Goal: Transaction & Acquisition: Purchase product/service

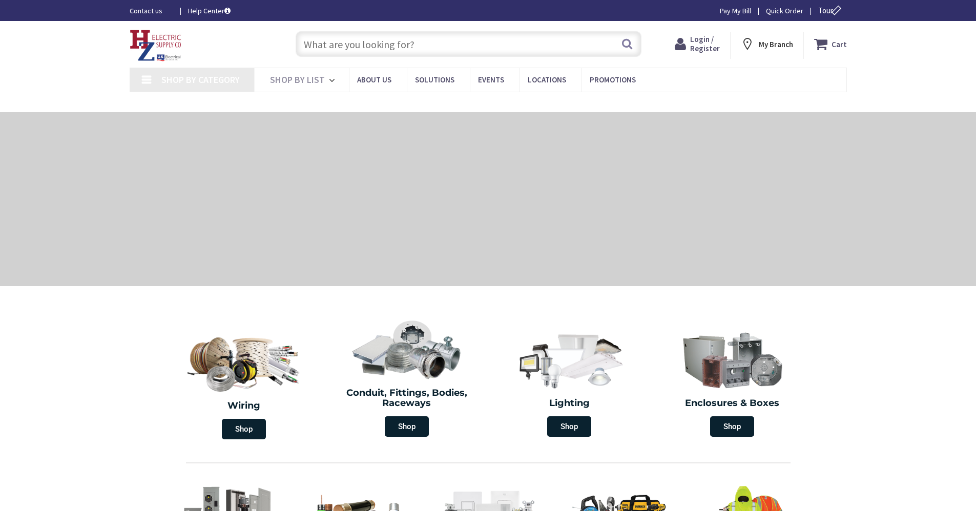
drag, startPoint x: 0, startPoint y: 0, endPoint x: 363, endPoint y: 40, distance: 365.4
click at [363, 40] on input "text" at bounding box center [469, 44] width 346 height 26
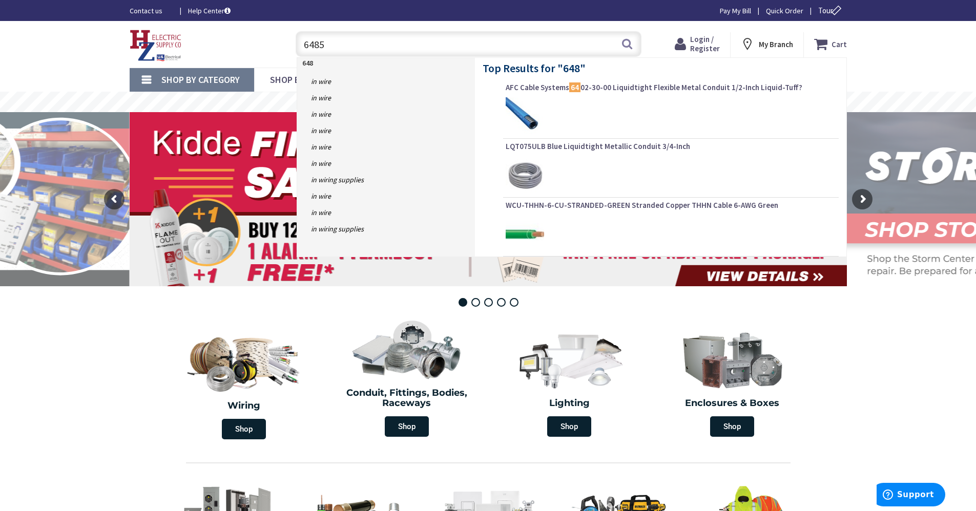
type input "64850"
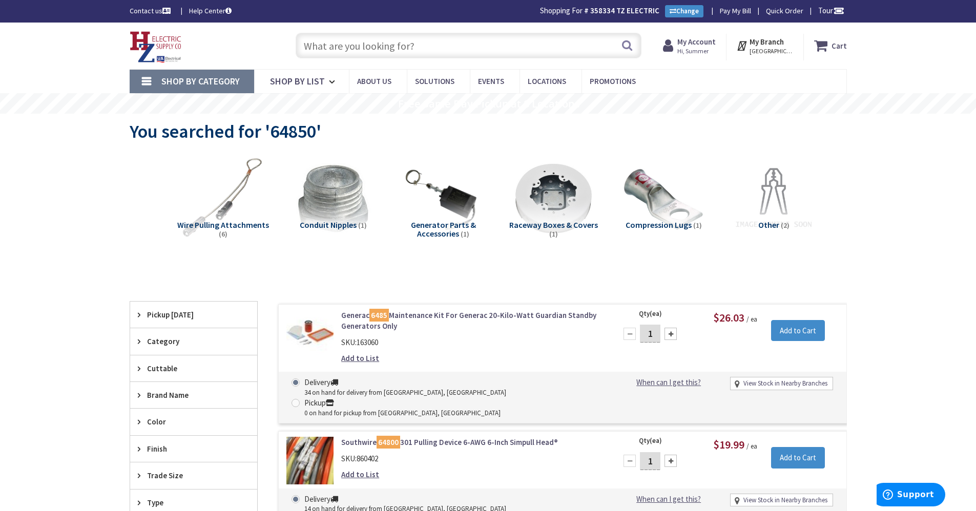
click at [668, 332] on div at bounding box center [670, 334] width 12 height 12
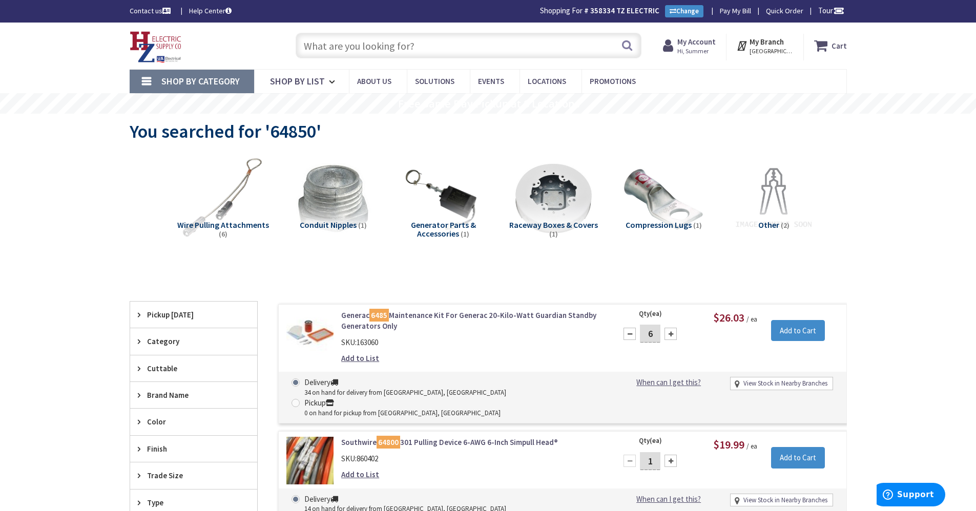
click at [668, 332] on div at bounding box center [670, 334] width 12 height 12
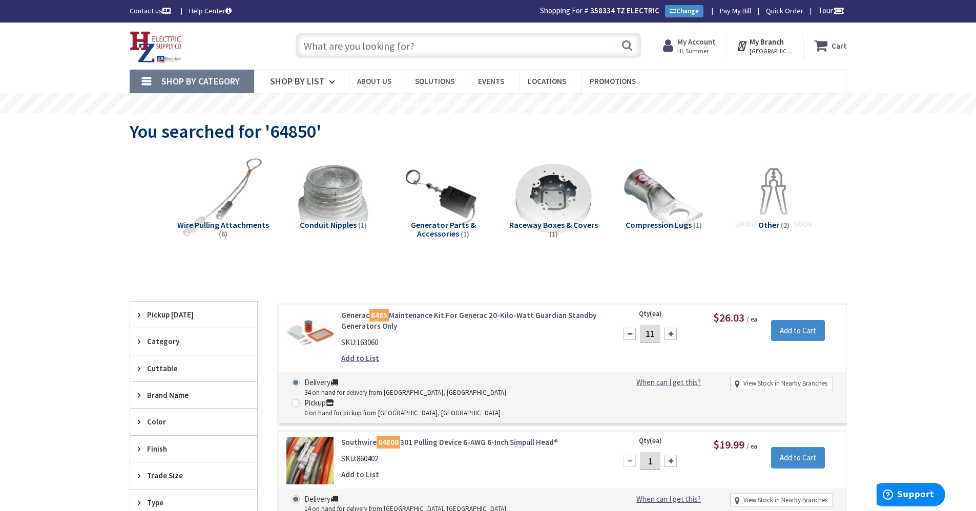
click at [668, 332] on div at bounding box center [670, 334] width 12 height 12
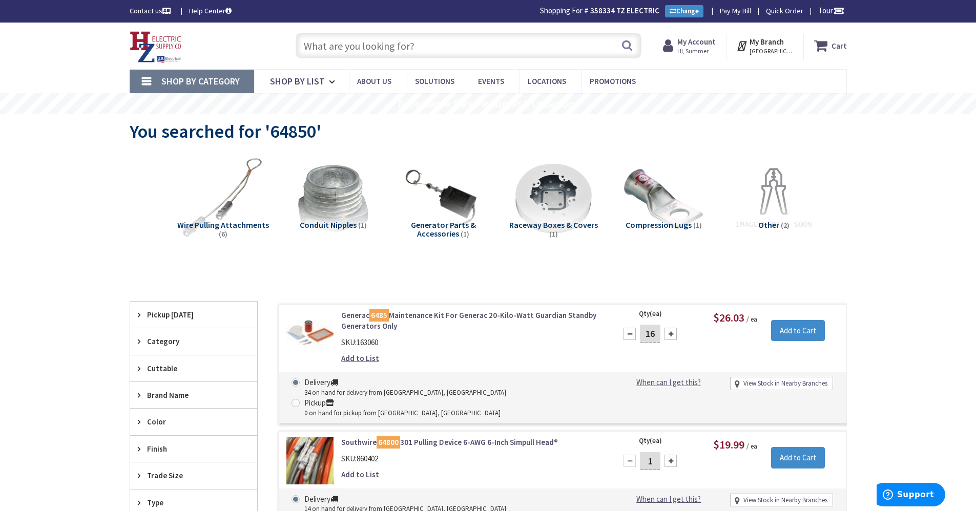
click at [668, 332] on div at bounding box center [670, 334] width 12 height 12
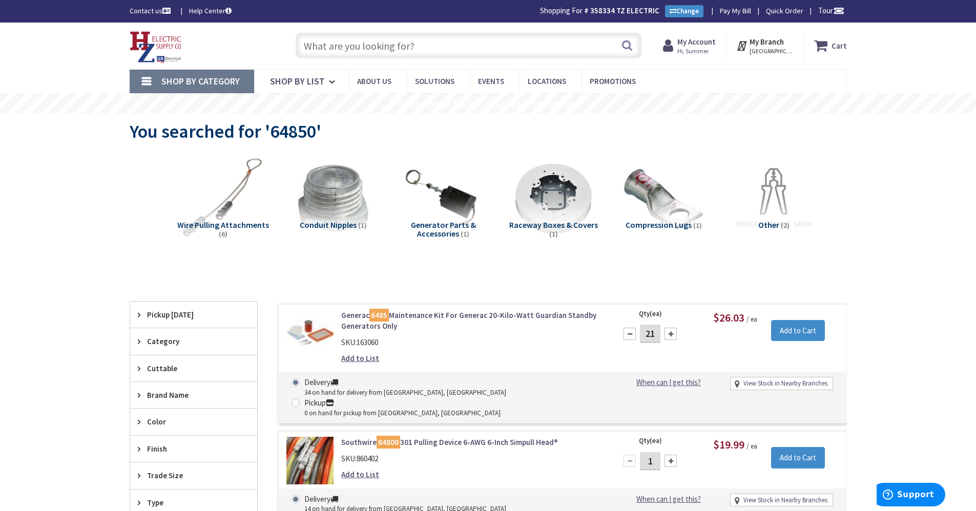
click at [668, 332] on div at bounding box center [670, 334] width 12 height 12
type input "25"
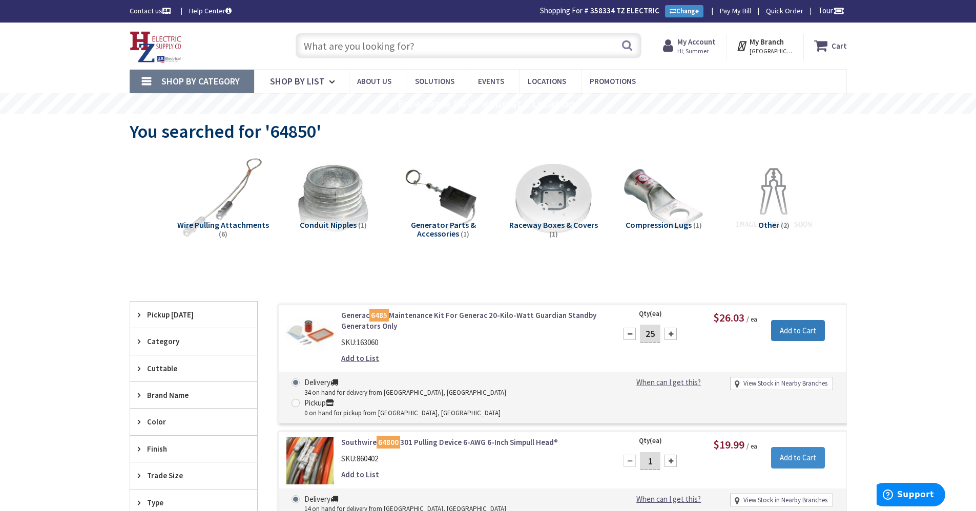
click at [790, 335] on input "Add to Cart" at bounding box center [798, 331] width 54 height 22
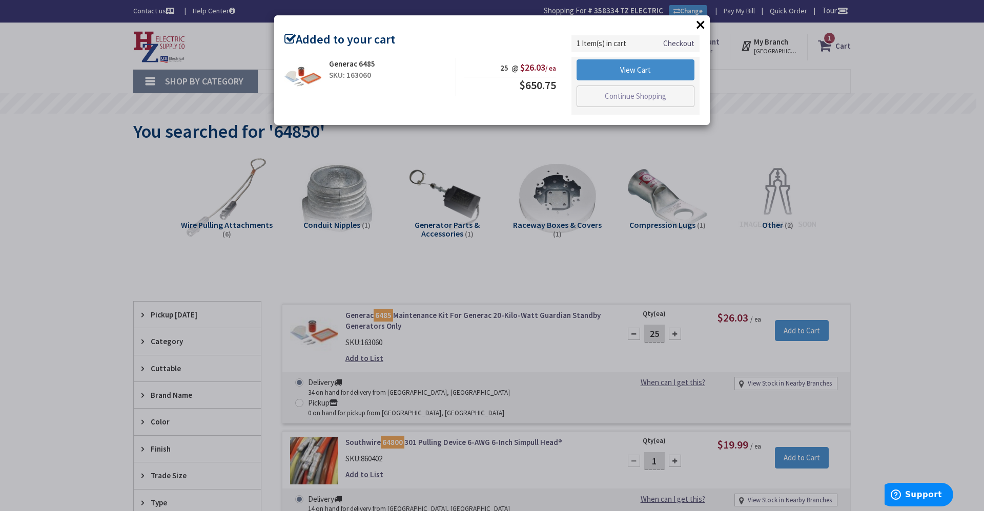
click at [701, 26] on button "×" at bounding box center [700, 24] width 15 height 15
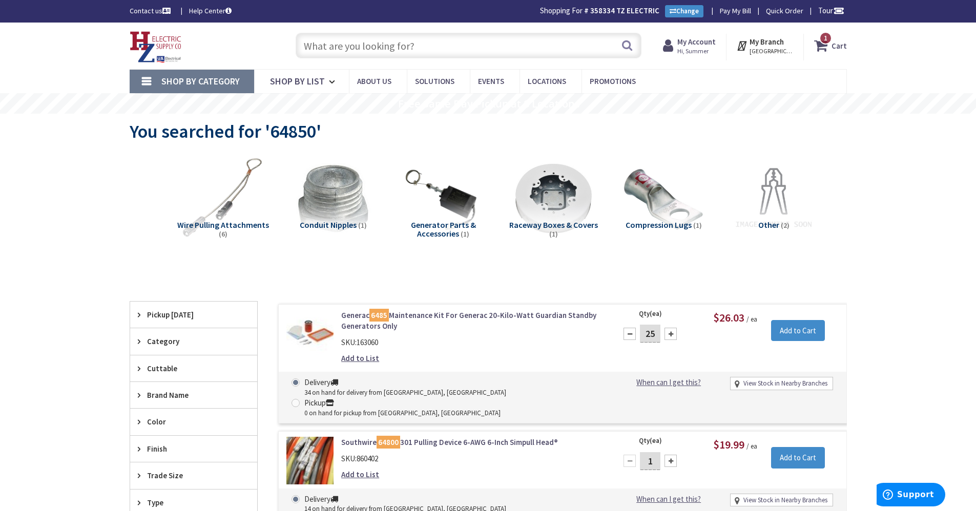
click at [437, 53] on input "text" at bounding box center [469, 46] width 346 height 26
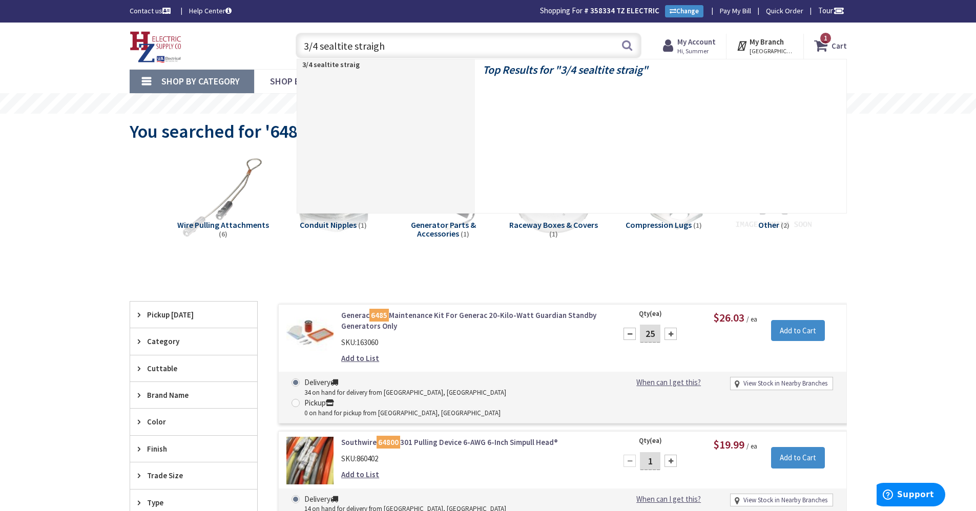
type input "3/4 sealtite straight"
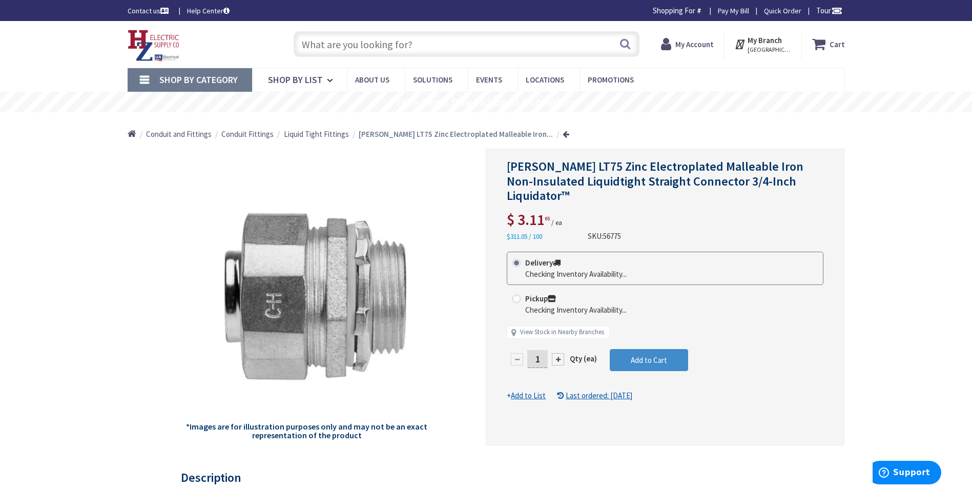
click at [536, 357] on input "1" at bounding box center [537, 359] width 20 height 18
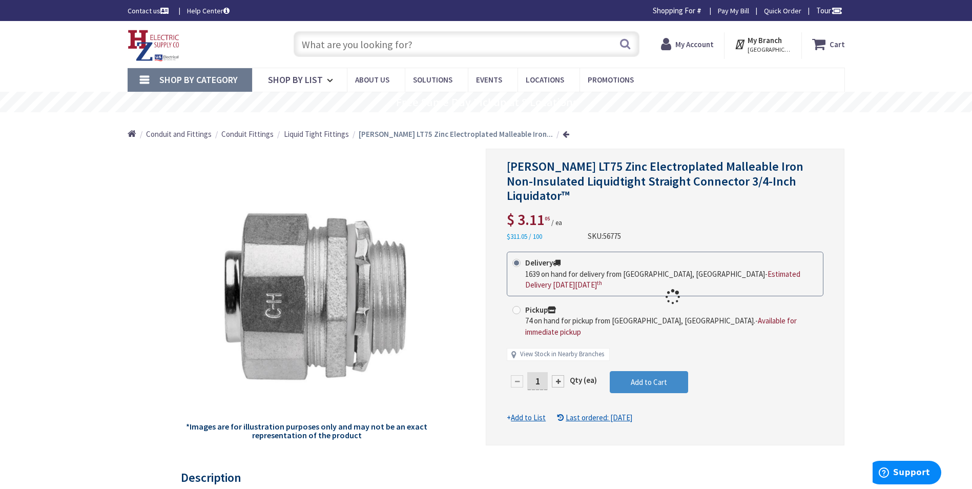
drag, startPoint x: 536, startPoint y: 357, endPoint x: 545, endPoint y: 375, distance: 20.6
click at [545, 370] on div "Delivery 1639 on hand for delivery from Middletown, CT - Estimated Delivery on …" at bounding box center [665, 311] width 317 height 119
click at [541, 371] on div at bounding box center [665, 297] width 358 height 296
click at [545, 372] on input "1" at bounding box center [537, 381] width 20 height 18
type input "10"
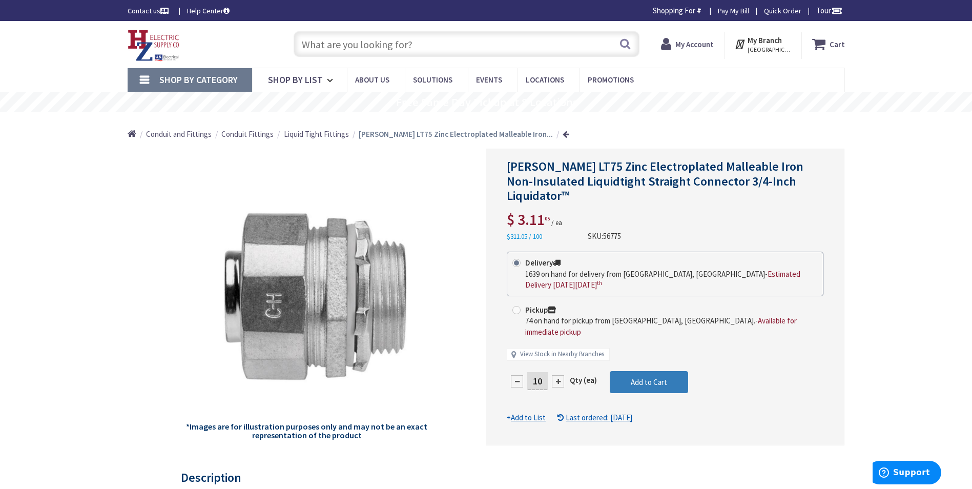
click at [632, 372] on form "This product is Discontinued Delivery 1639 on hand for delivery from Middletown…" at bounding box center [665, 337] width 317 height 171
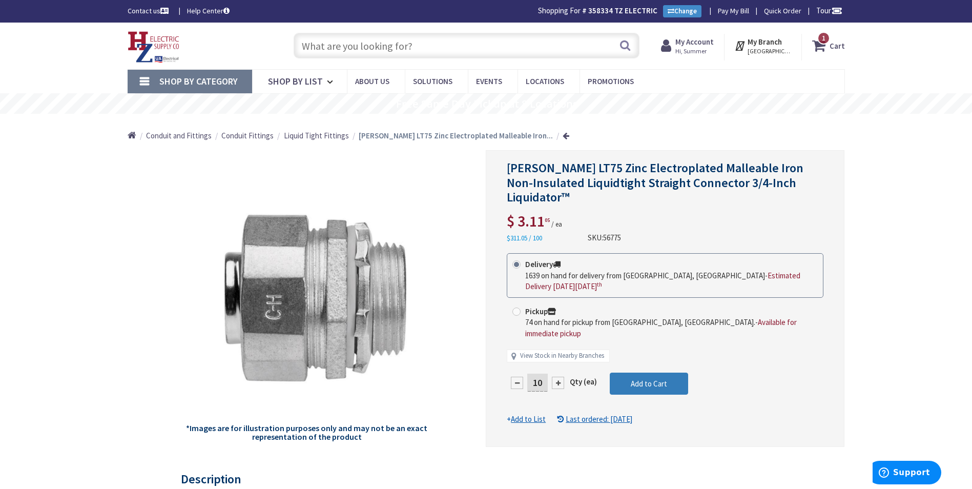
click at [632, 379] on span "Add to Cart" at bounding box center [649, 384] width 36 height 10
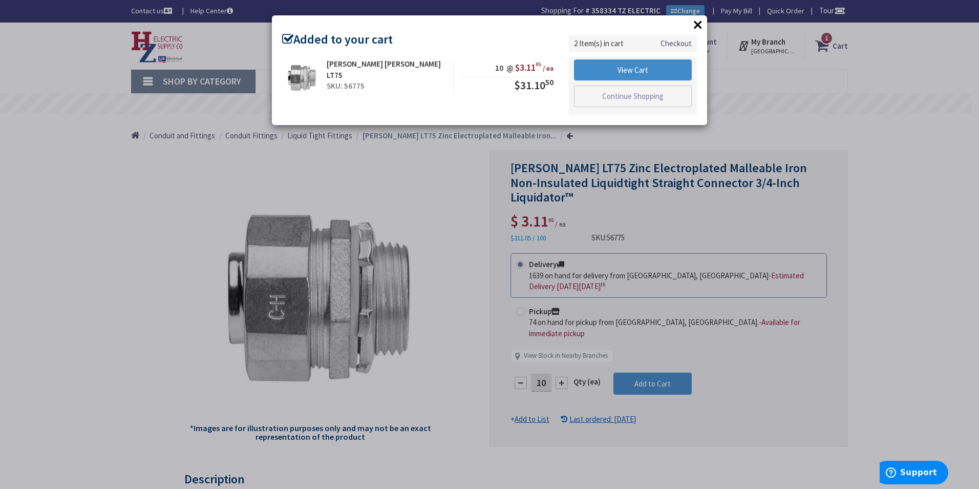
click at [686, 24] on div "× Added to your cart Cooper Crouse-Hinds LT75 SKU: 56775 10 @ $3.11 05 / ea $31…" at bounding box center [489, 70] width 435 height 110
click at [693, 24] on button "×" at bounding box center [698, 24] width 15 height 15
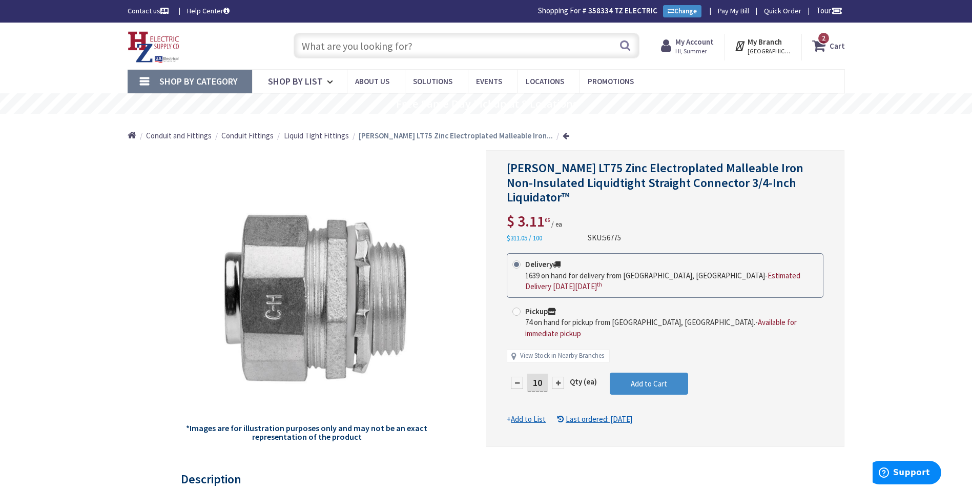
click at [474, 56] on input "text" at bounding box center [467, 46] width 346 height 26
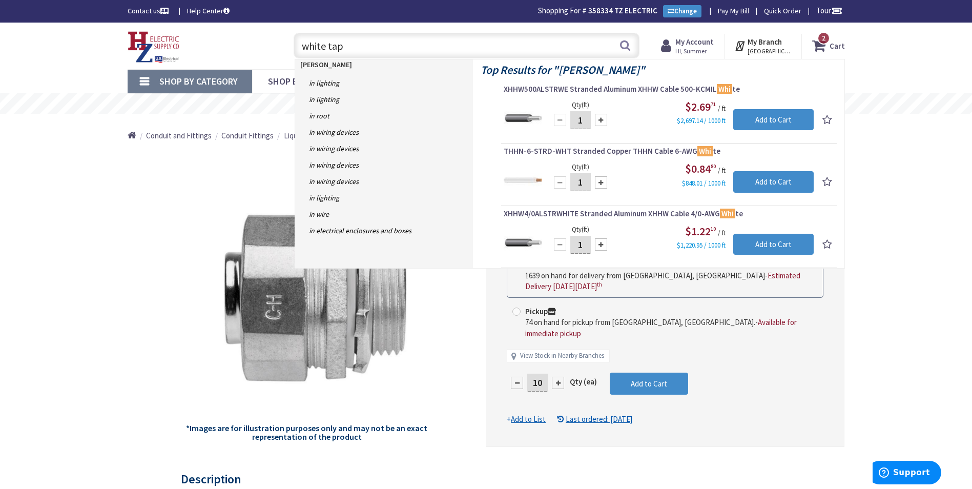
type input "white tape"
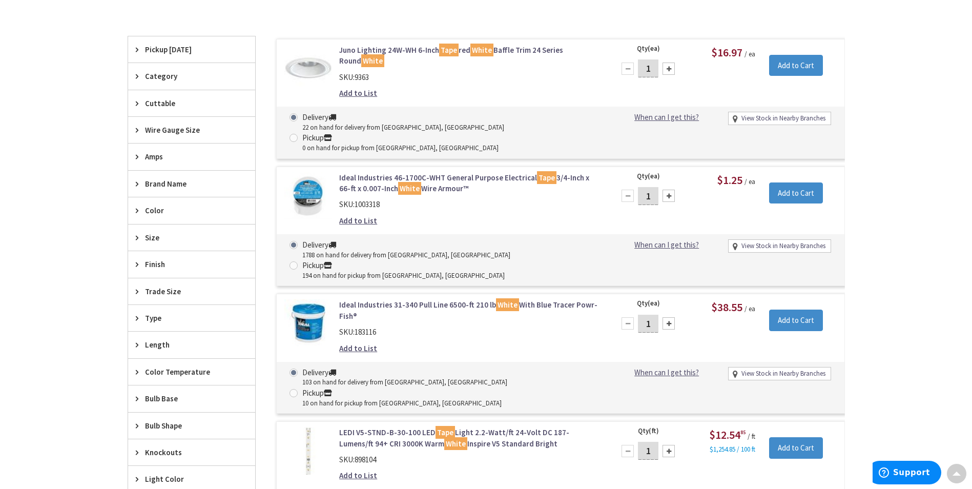
drag, startPoint x: 653, startPoint y: 176, endPoint x: 628, endPoint y: 169, distance: 26.1
click at [610, 172] on div "Qty (ea) 1 Please select a quantity $1.25 / ea Add to Cart" at bounding box center [726, 193] width 237 height 42
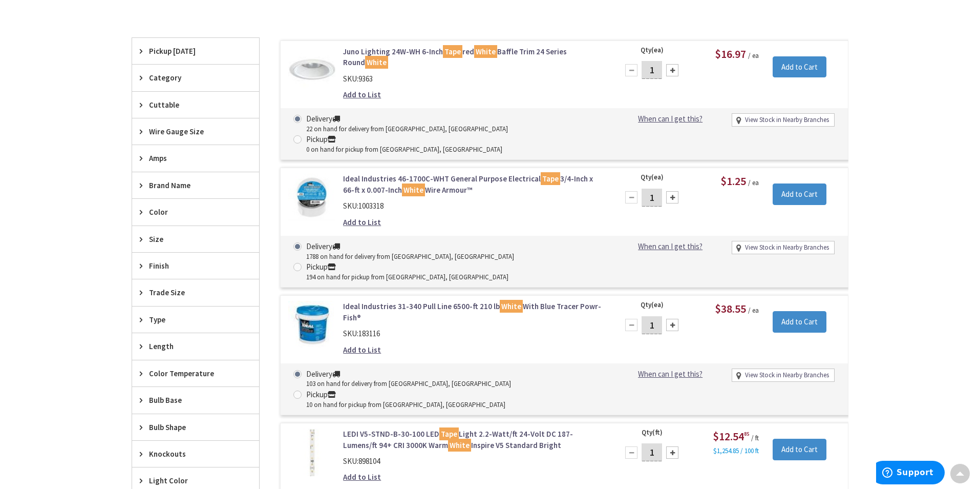
scroll to position [309, 0]
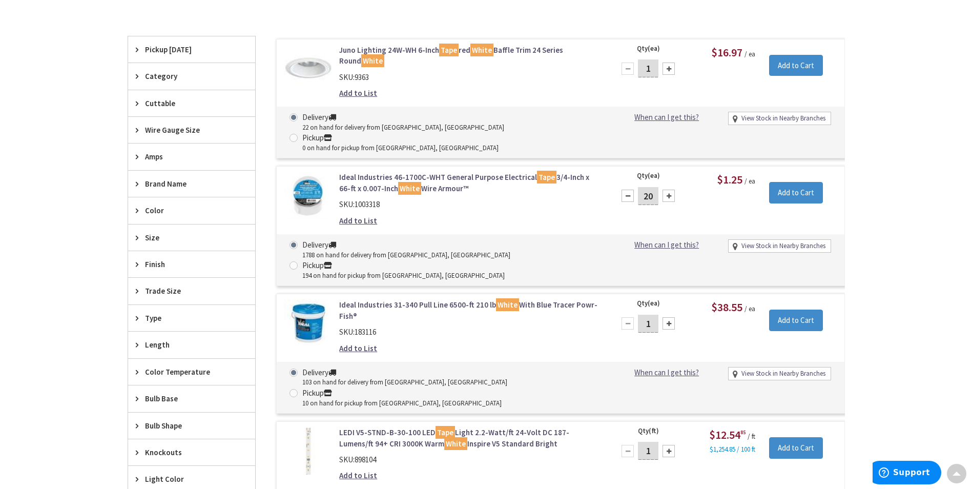
type input "20"
click at [800, 172] on div "Add to Cart" at bounding box center [800, 188] width 74 height 32
click at [799, 182] on input "Add to Cart" at bounding box center [796, 193] width 54 height 22
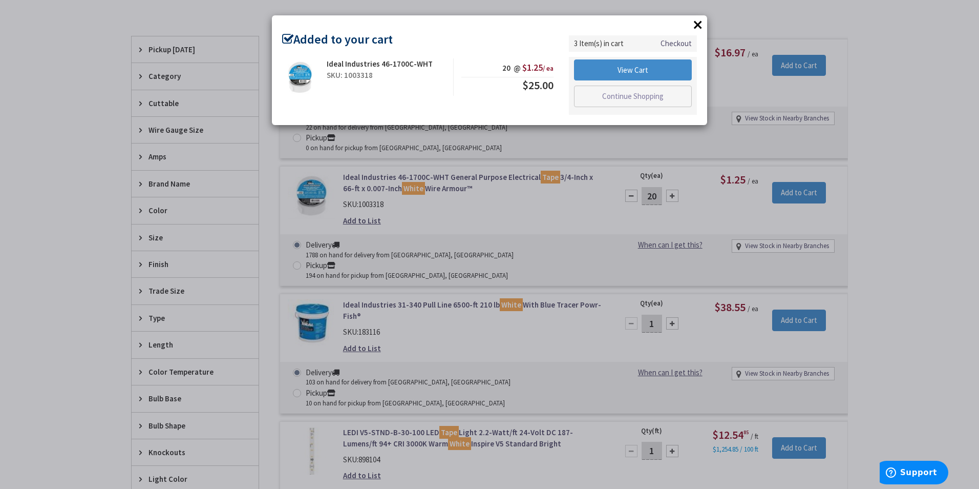
click at [699, 25] on button "×" at bounding box center [698, 24] width 15 height 15
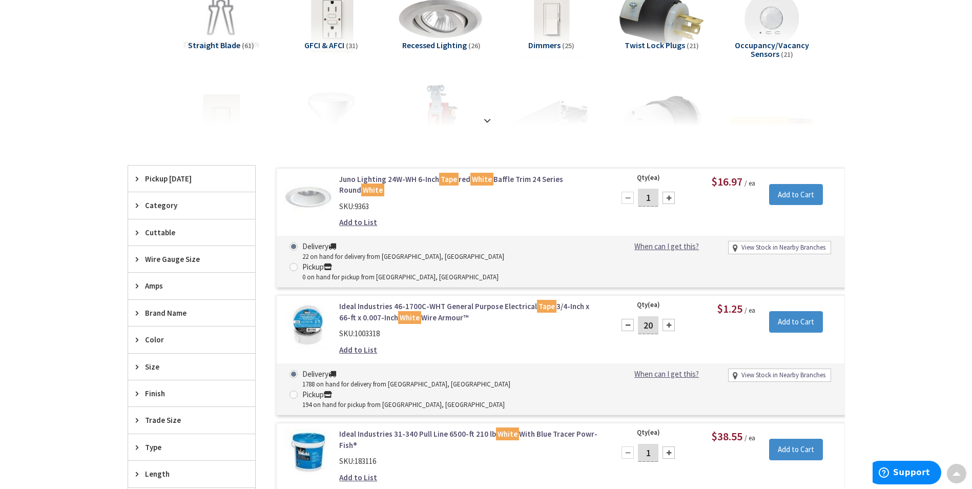
scroll to position [0, 0]
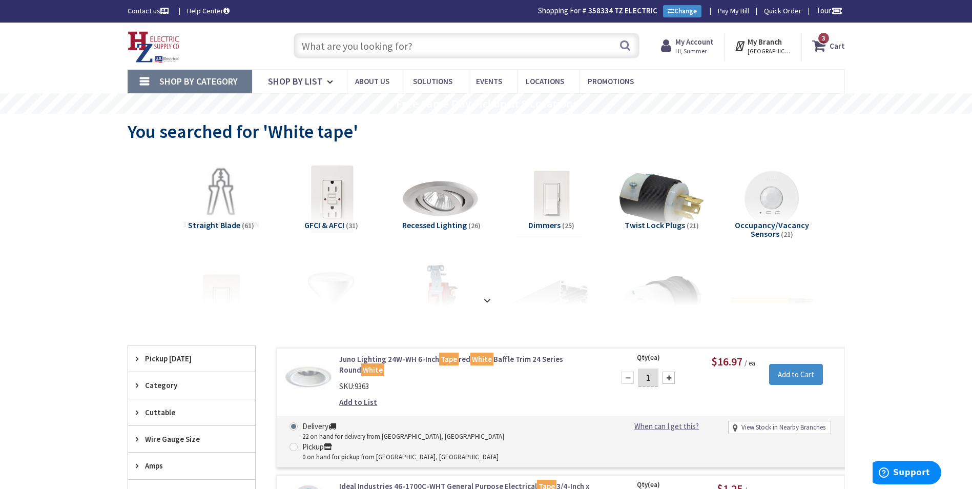
click at [827, 50] on icon at bounding box center [820, 45] width 17 height 18
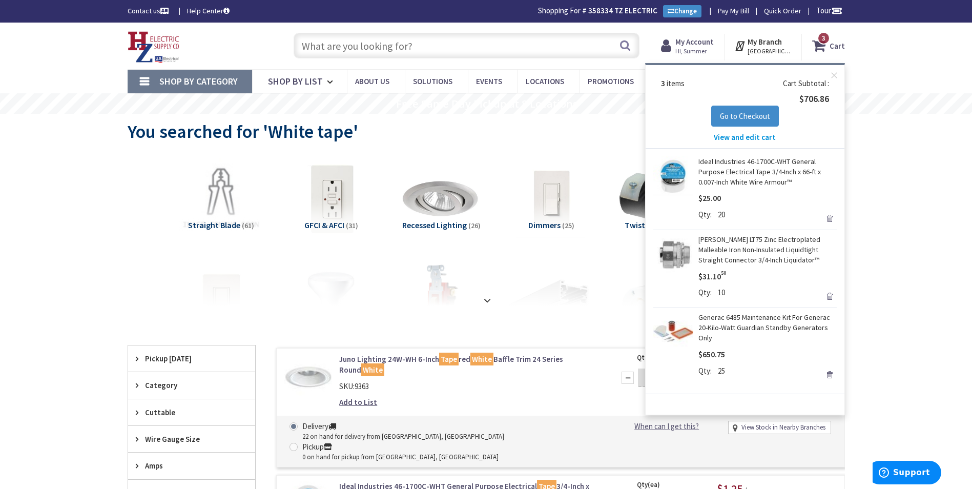
click at [529, 54] on input "text" at bounding box center [467, 46] width 346 height 26
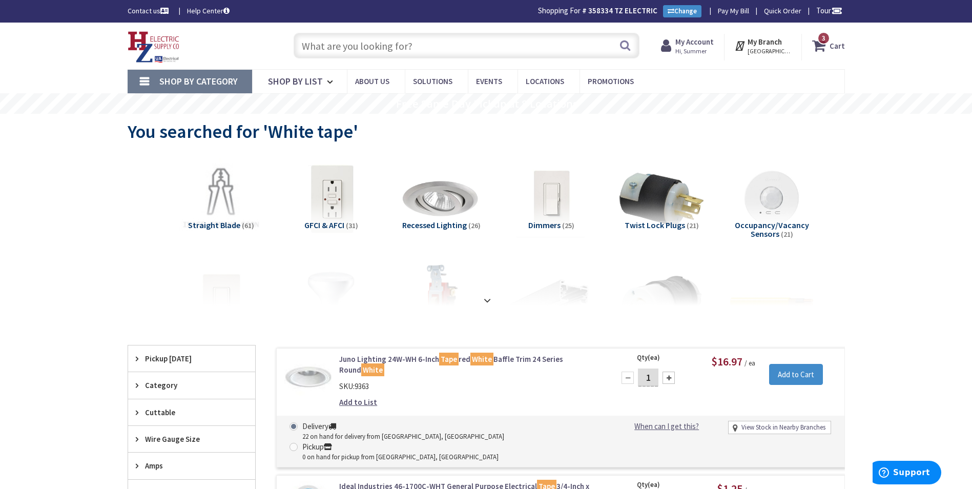
click at [812, 36] on link "3 3 items Cart" at bounding box center [828, 45] width 33 height 18
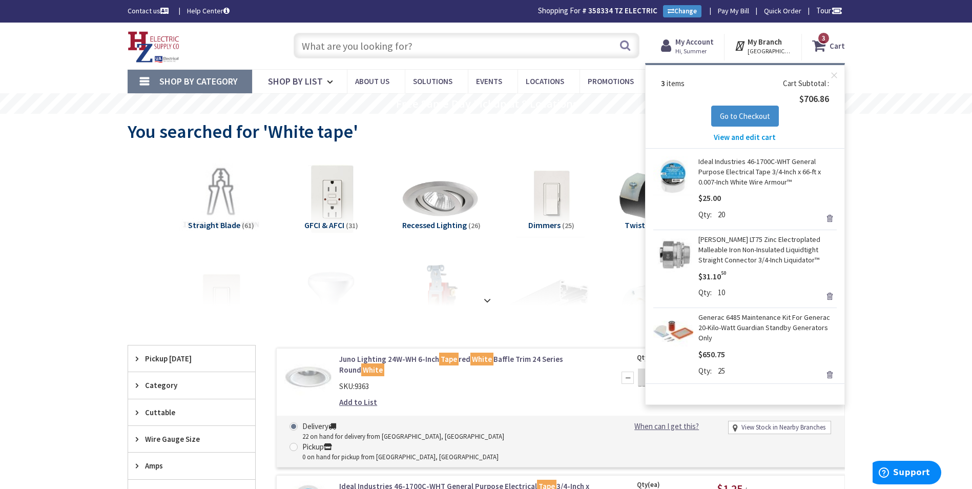
click at [530, 54] on input "text" at bounding box center [467, 46] width 346 height 26
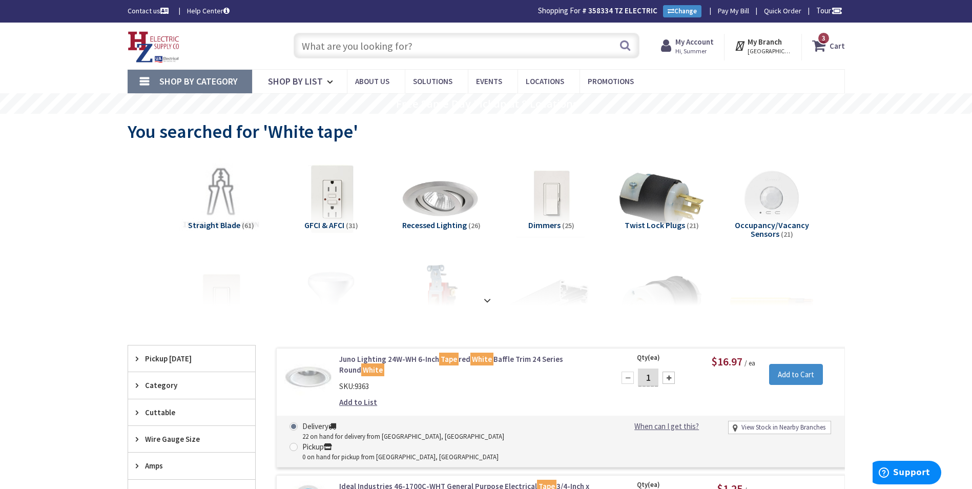
click at [530, 54] on input "text" at bounding box center [467, 46] width 346 height 26
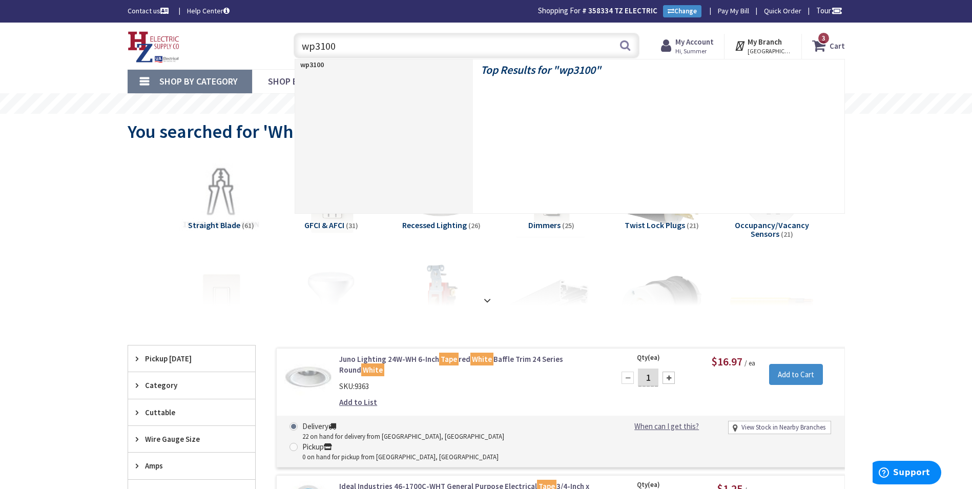
type input "wp3100c"
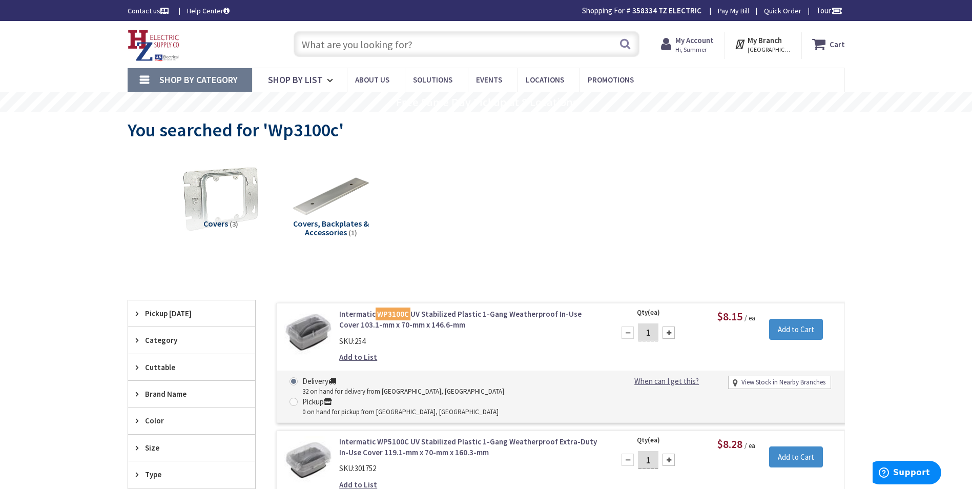
drag, startPoint x: 653, startPoint y: 332, endPoint x: 641, endPoint y: 332, distance: 11.8
click at [641, 332] on input "1" at bounding box center [648, 332] width 20 height 18
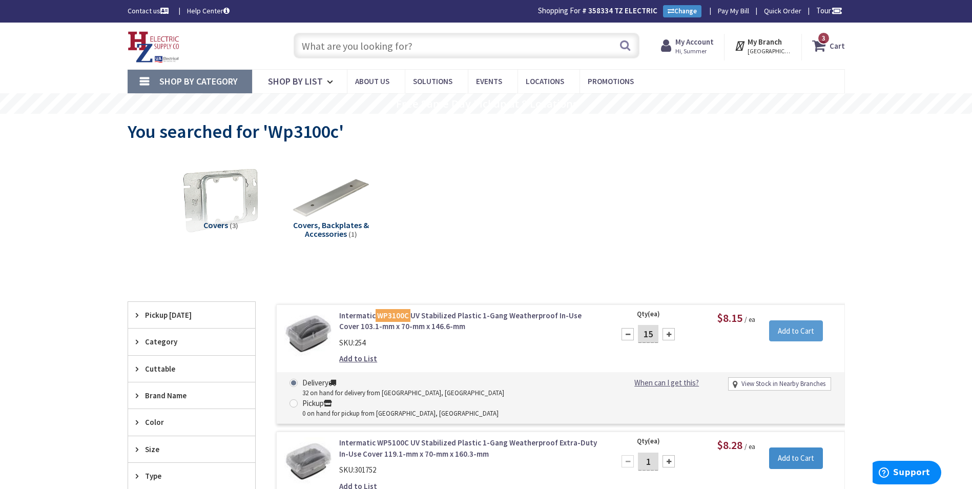
type input "15"
click at [804, 322] on input "Add to Cart" at bounding box center [796, 331] width 54 height 22
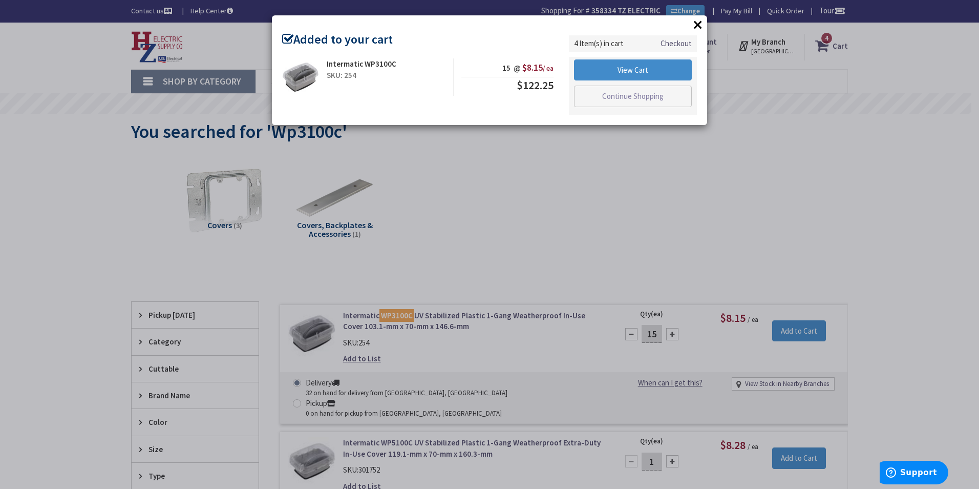
click at [702, 29] on button "×" at bounding box center [698, 24] width 15 height 15
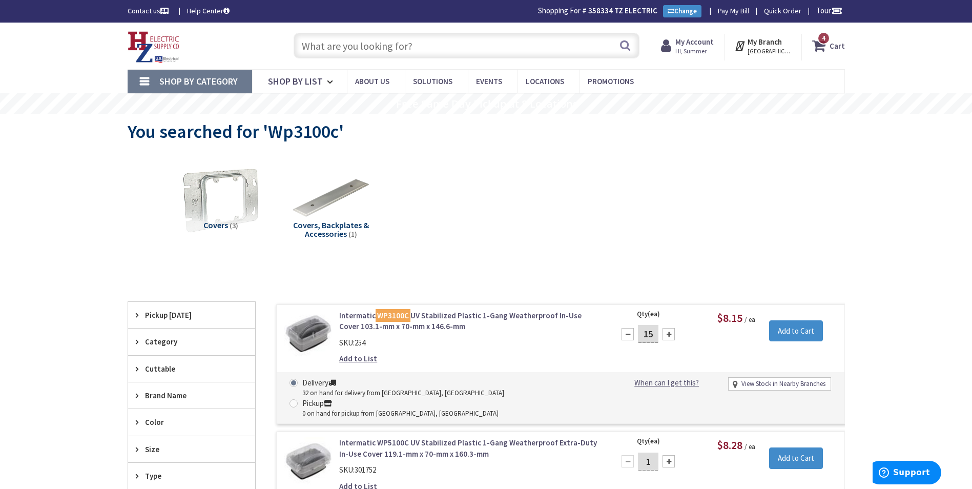
click at [538, 43] on input "text" at bounding box center [467, 46] width 346 height 26
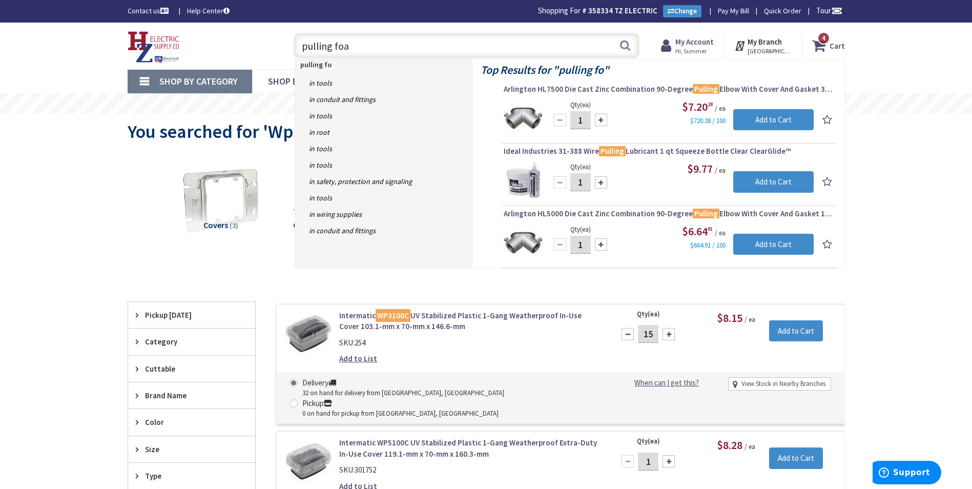
type input "pulling foam"
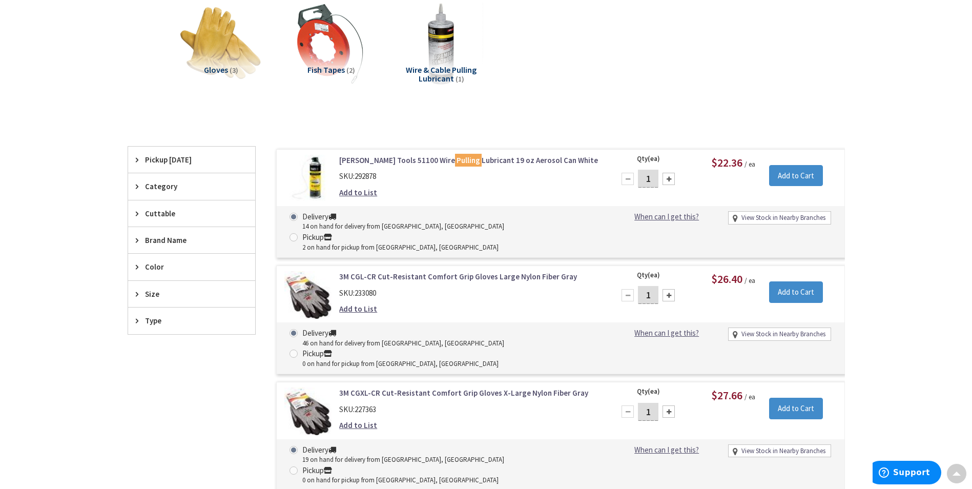
click at [669, 175] on div at bounding box center [668, 179] width 12 height 12
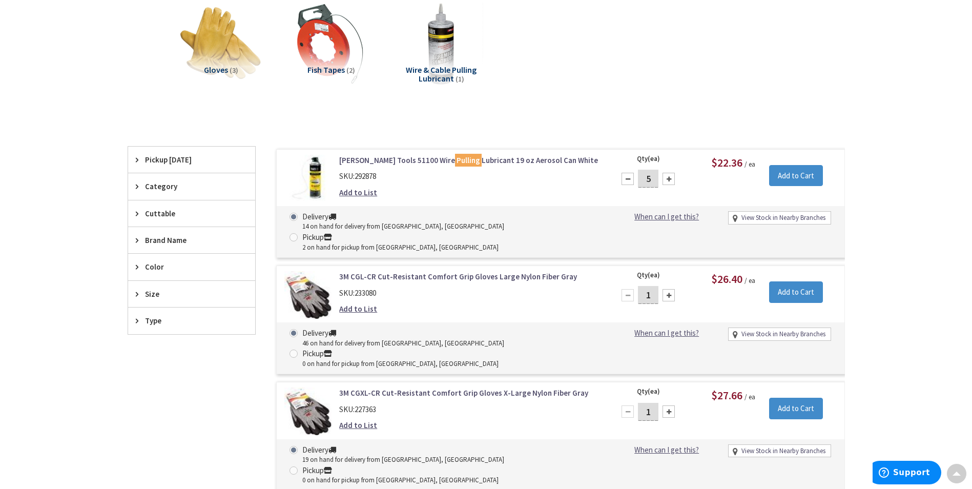
type input "6"
click at [776, 178] on input "Add to Cart" at bounding box center [796, 176] width 54 height 22
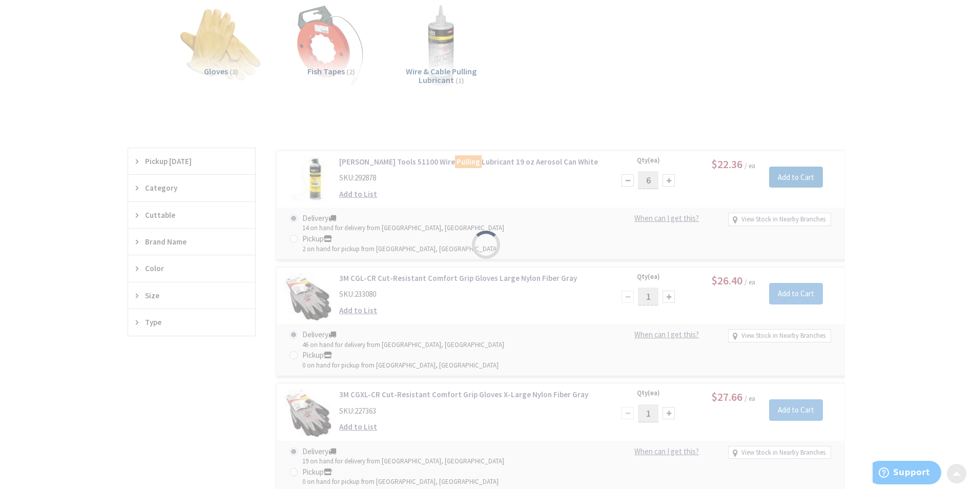
scroll to position [155, 0]
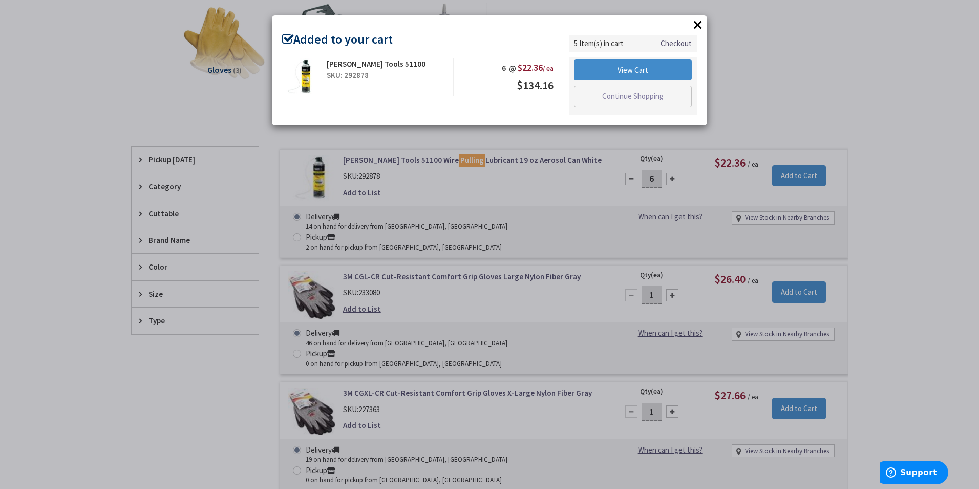
click at [700, 23] on button "×" at bounding box center [698, 24] width 15 height 15
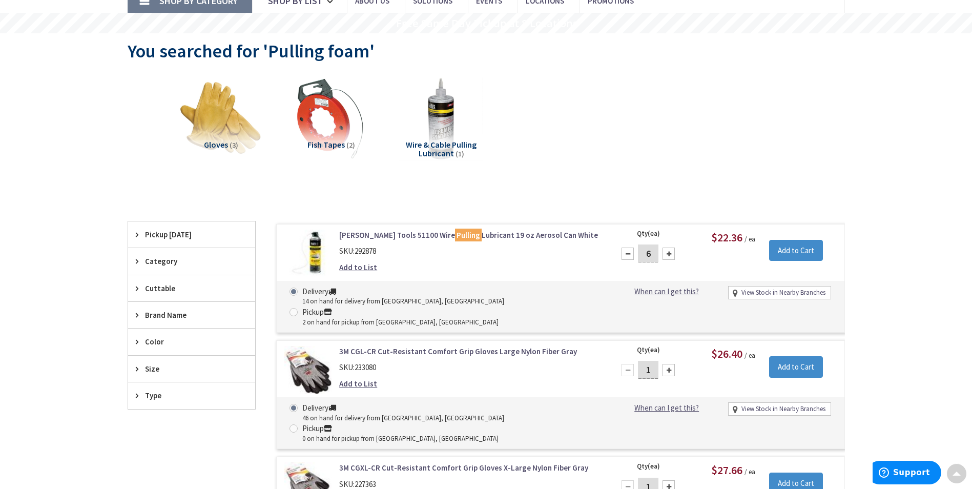
scroll to position [0, 0]
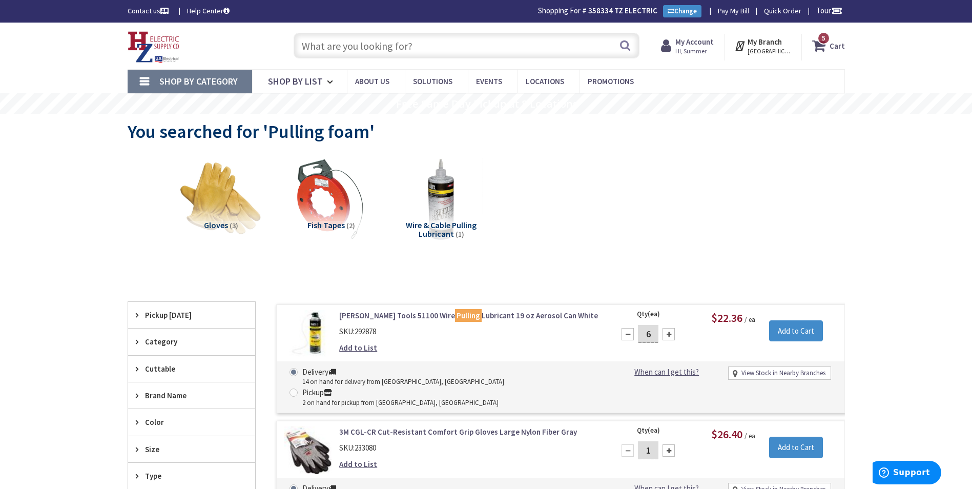
click at [405, 54] on input "text" at bounding box center [467, 46] width 346 height 26
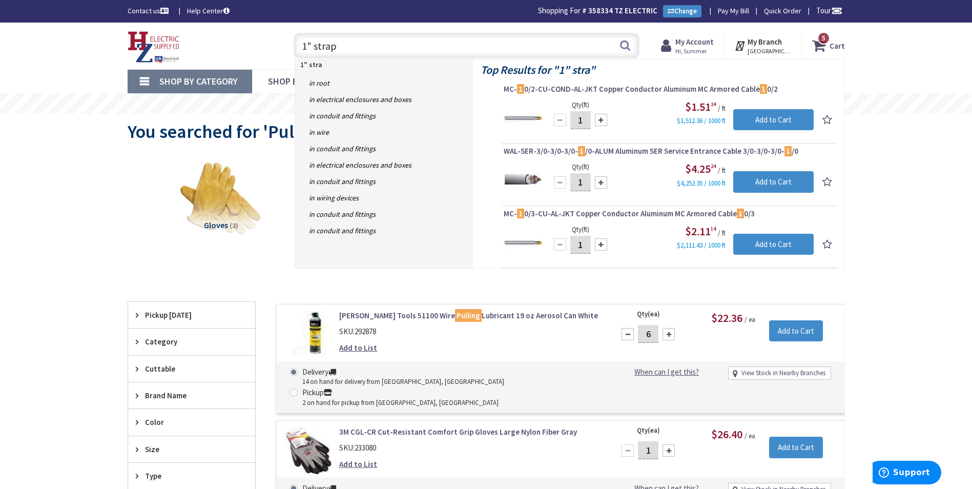
type input "1" straps"
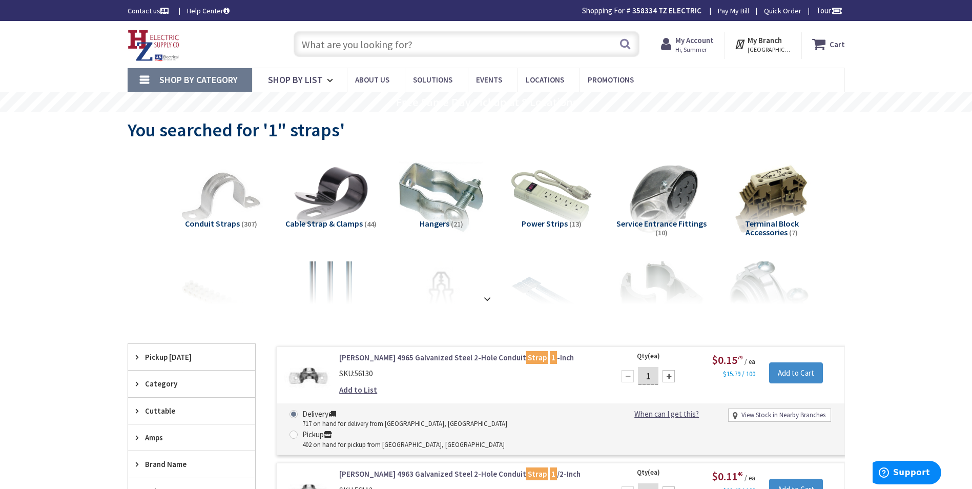
click at [651, 377] on input "1" at bounding box center [648, 376] width 20 height 18
type input "100"
click at [802, 373] on input "Add to Cart" at bounding box center [796, 373] width 54 height 22
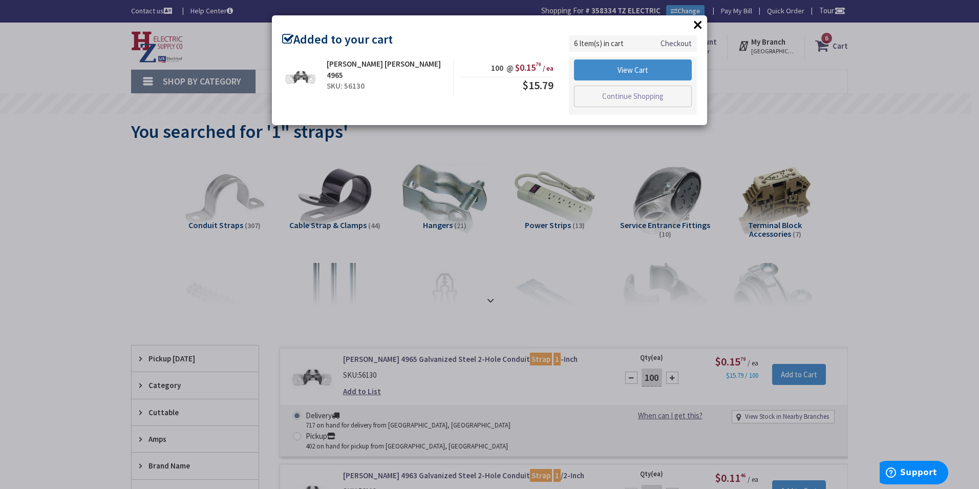
click at [695, 26] on button "×" at bounding box center [698, 24] width 15 height 15
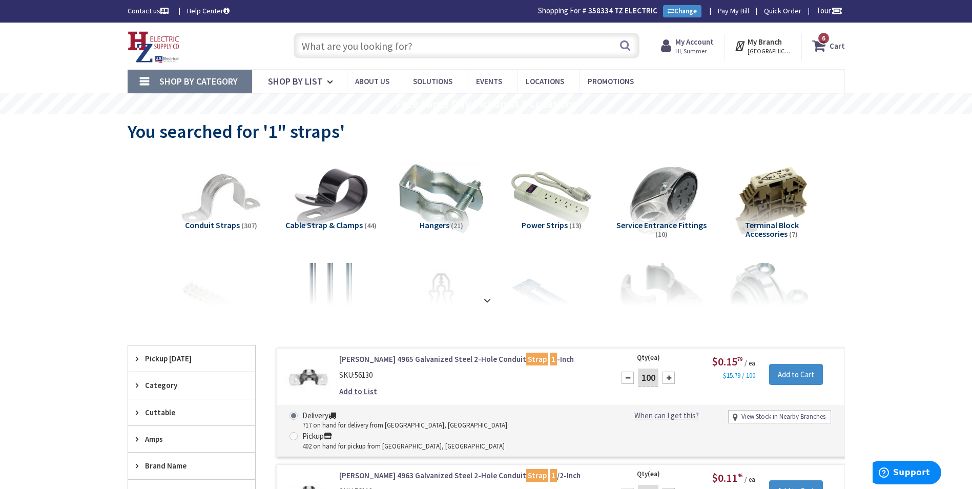
drag, startPoint x: 471, startPoint y: 29, endPoint x: 476, endPoint y: 64, distance: 34.7
click at [471, 34] on div "Search" at bounding box center [463, 45] width 351 height 33
click at [484, 40] on input "text" at bounding box center [467, 46] width 346 height 26
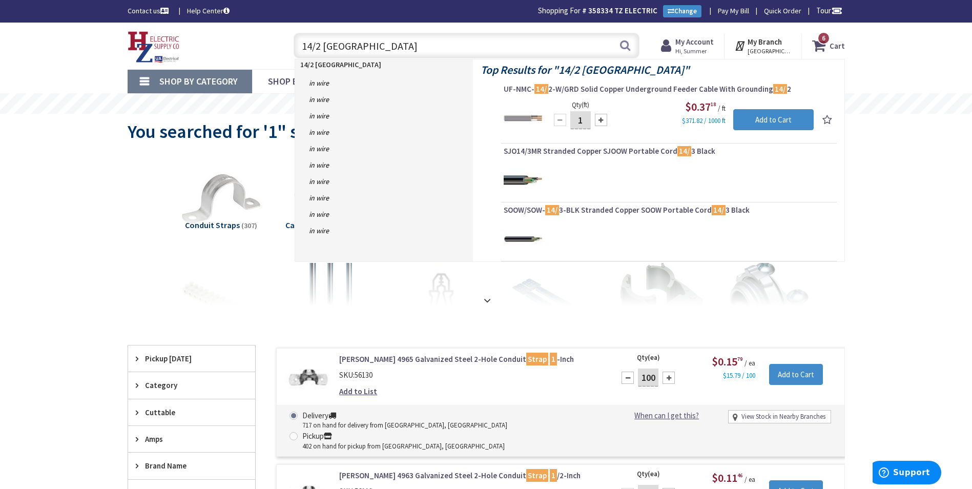
type input "14/2 romex"
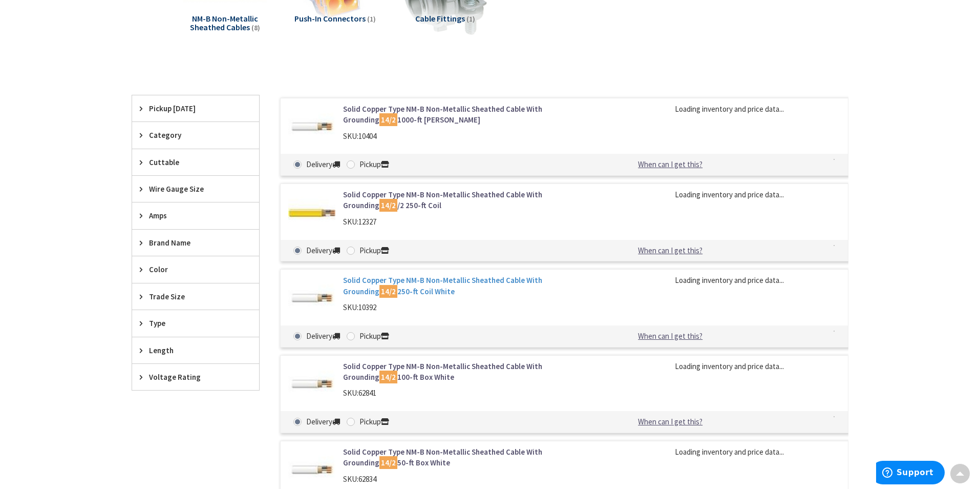
scroll to position [206, 0]
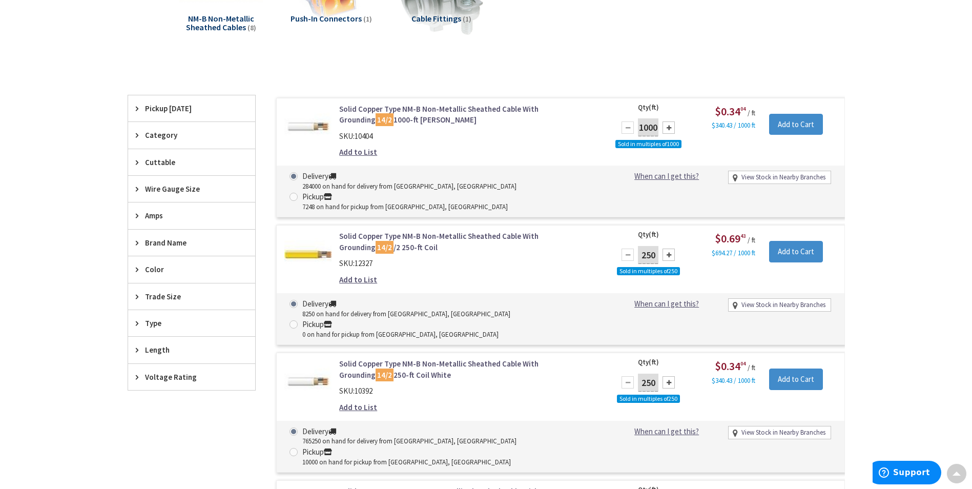
click at [669, 376] on div at bounding box center [668, 382] width 12 height 12
type input "1000"
click at [816, 368] on input "Add to Cart" at bounding box center [796, 379] width 54 height 22
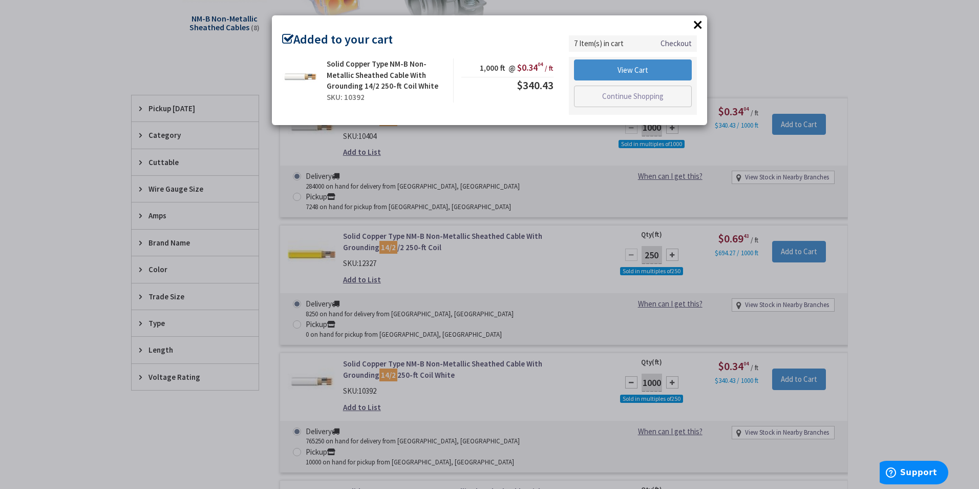
click at [703, 23] on button "×" at bounding box center [698, 24] width 15 height 15
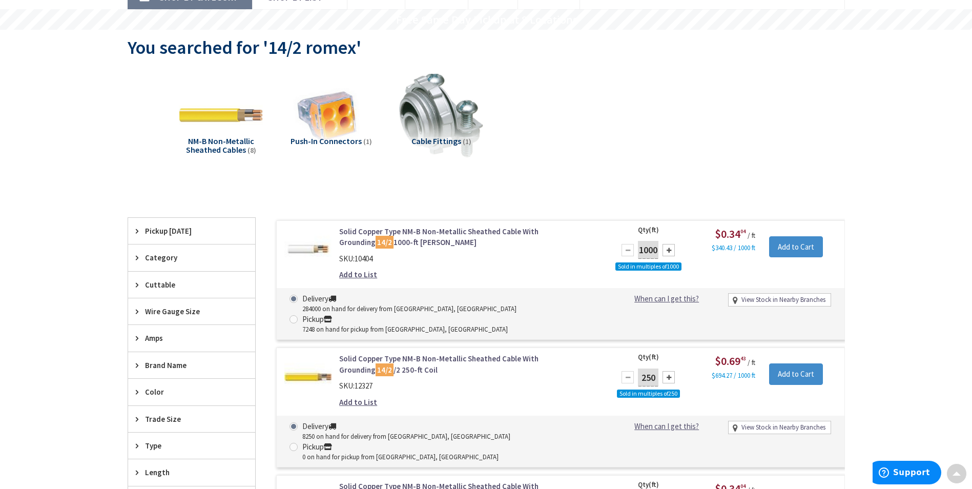
scroll to position [0, 0]
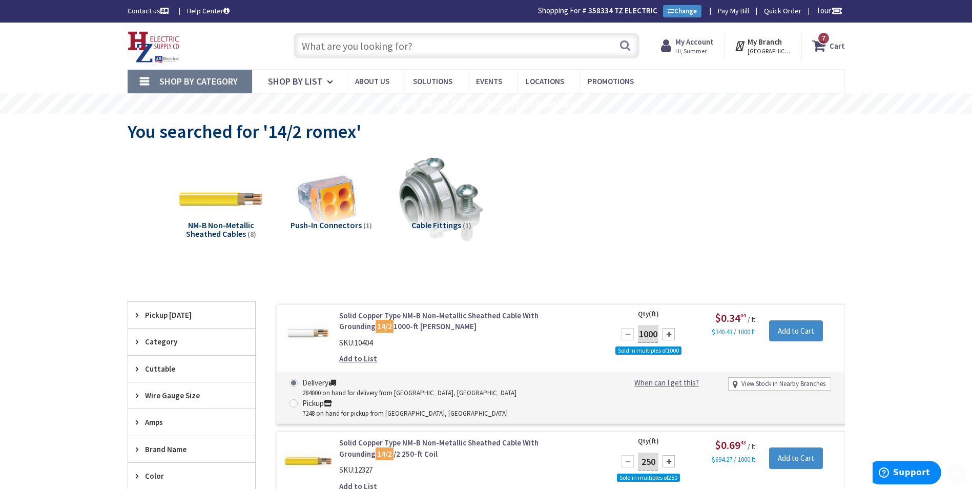
click at [435, 52] on input "text" at bounding box center [467, 46] width 346 height 26
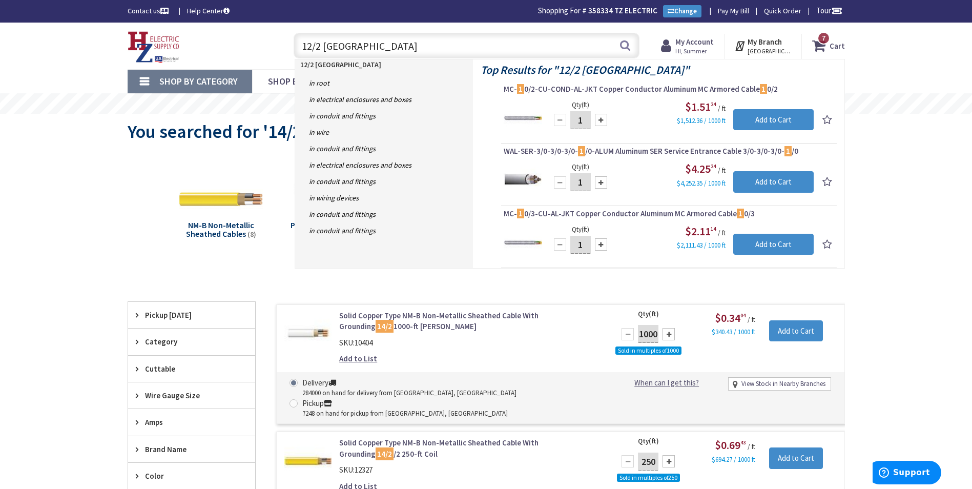
type input "12/2 romex"
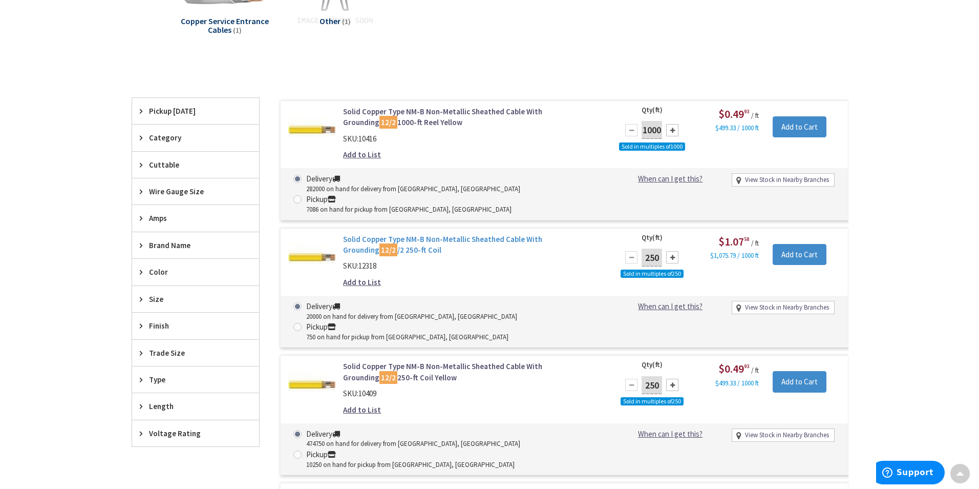
scroll to position [309, 0]
click at [672, 379] on div at bounding box center [668, 385] width 12 height 12
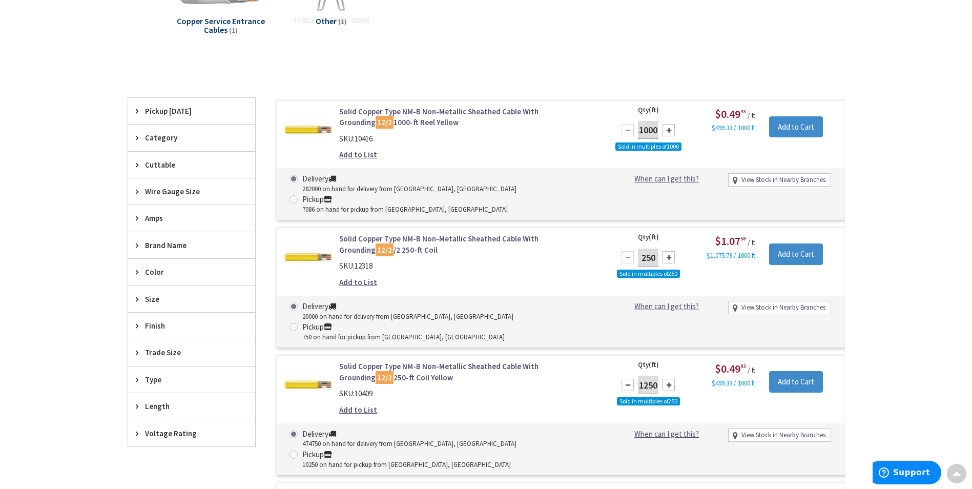
click at [623, 374] on div "1250" at bounding box center [647, 384] width 61 height 20
click at [625, 379] on div at bounding box center [627, 385] width 12 height 12
type input "1000"
click at [813, 371] on input "Add to Cart" at bounding box center [796, 382] width 54 height 22
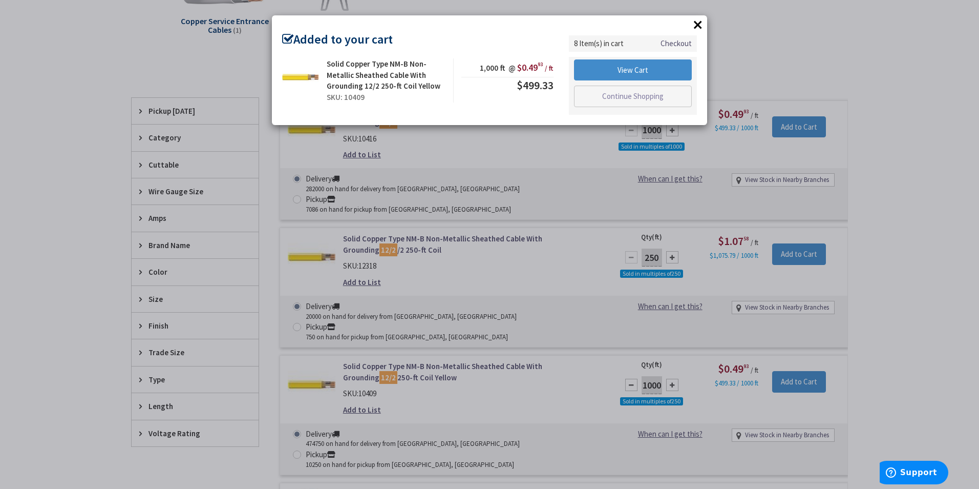
click at [694, 25] on button "×" at bounding box center [698, 24] width 15 height 15
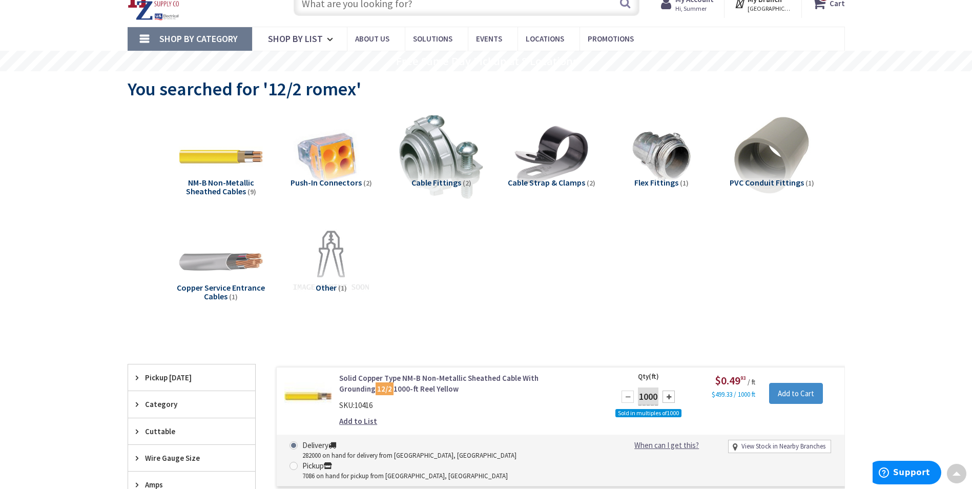
scroll to position [0, 0]
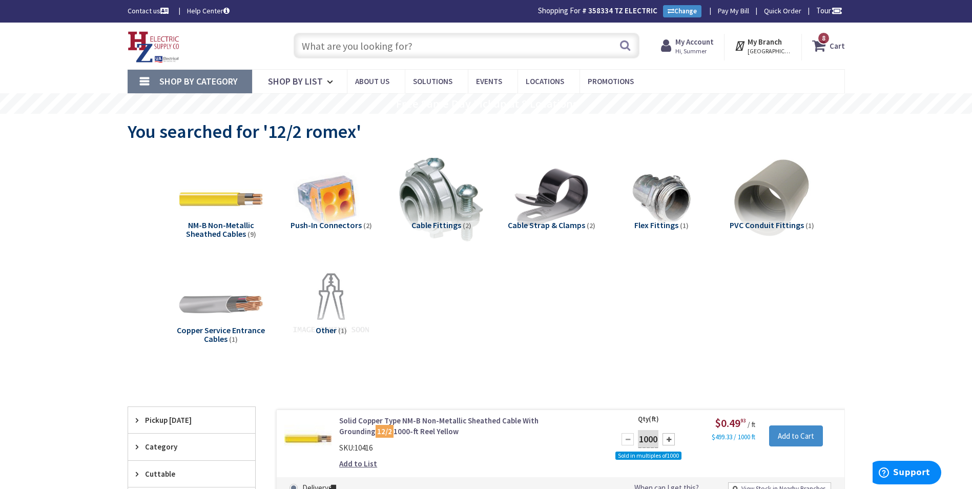
click at [833, 54] on strong "Cart" at bounding box center [836, 45] width 15 height 18
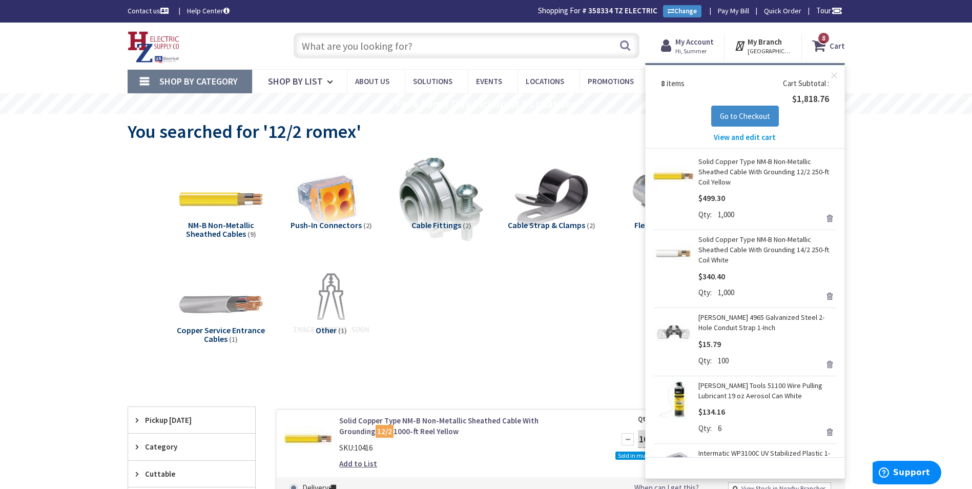
click at [754, 136] on span "View and edit cart" at bounding box center [745, 137] width 62 height 10
click at [766, 135] on span "View and edit cart" at bounding box center [745, 137] width 62 height 10
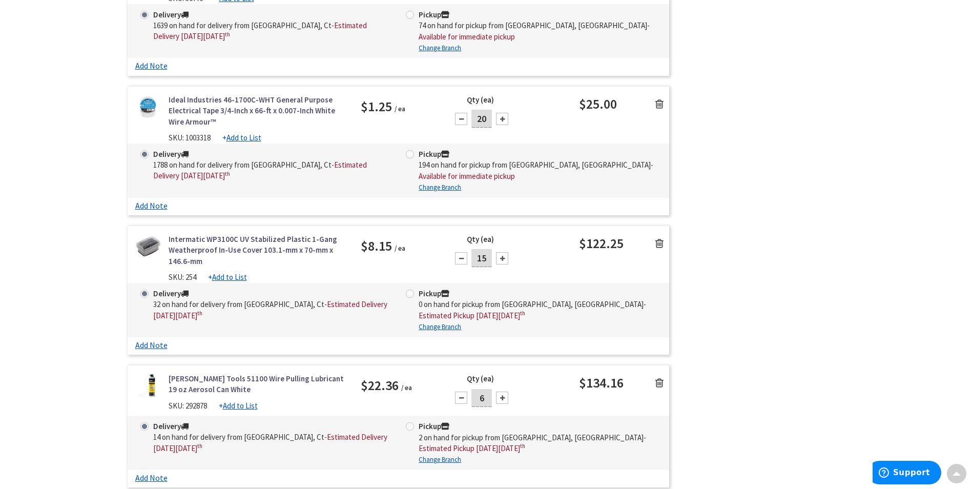
scroll to position [102, 0]
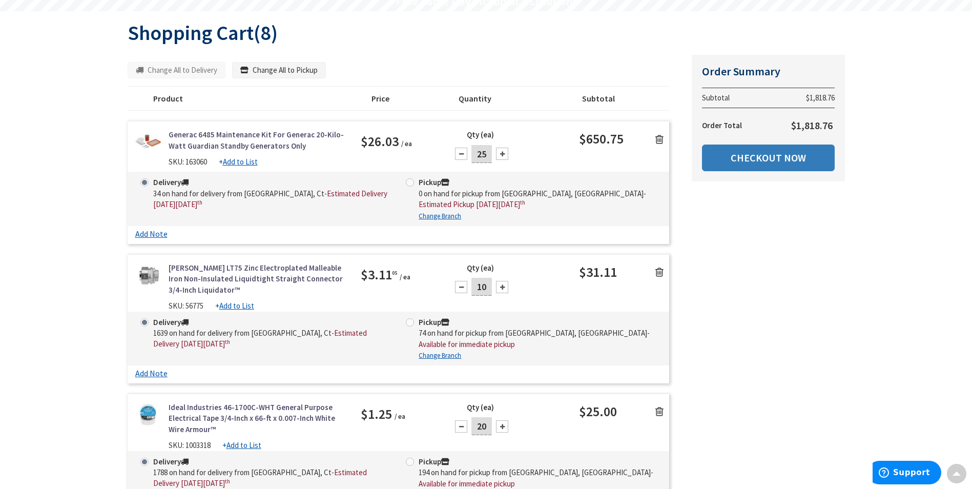
click at [745, 162] on link "Checkout Now" at bounding box center [768, 157] width 133 height 27
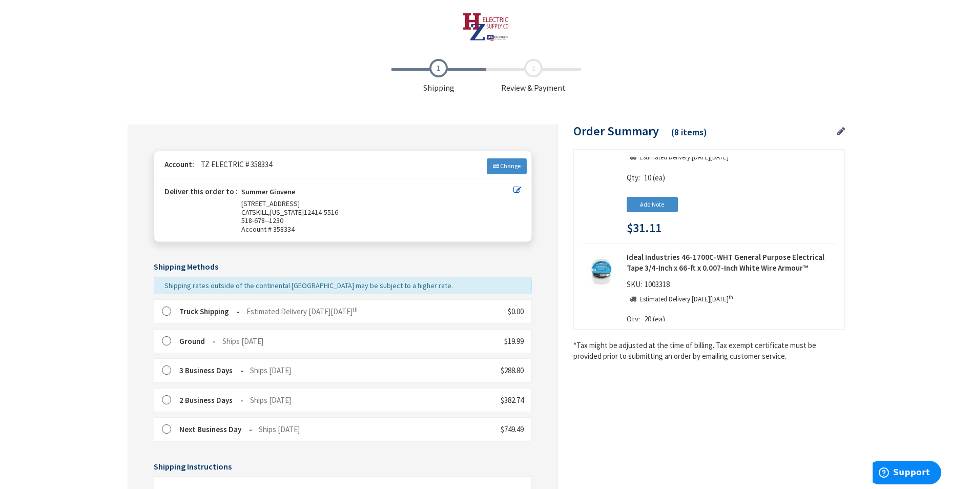
scroll to position [173, 0]
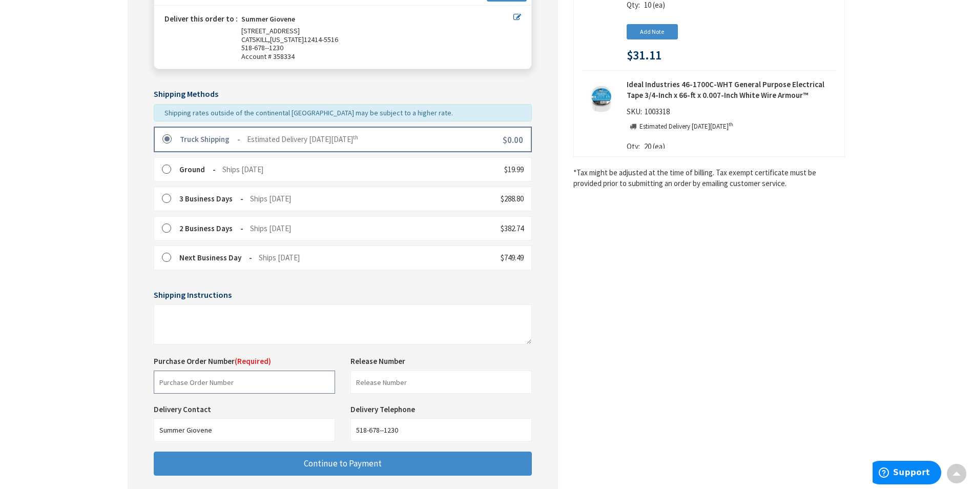
click at [248, 379] on input "text" at bounding box center [244, 381] width 181 height 23
type input "Shop Stock"
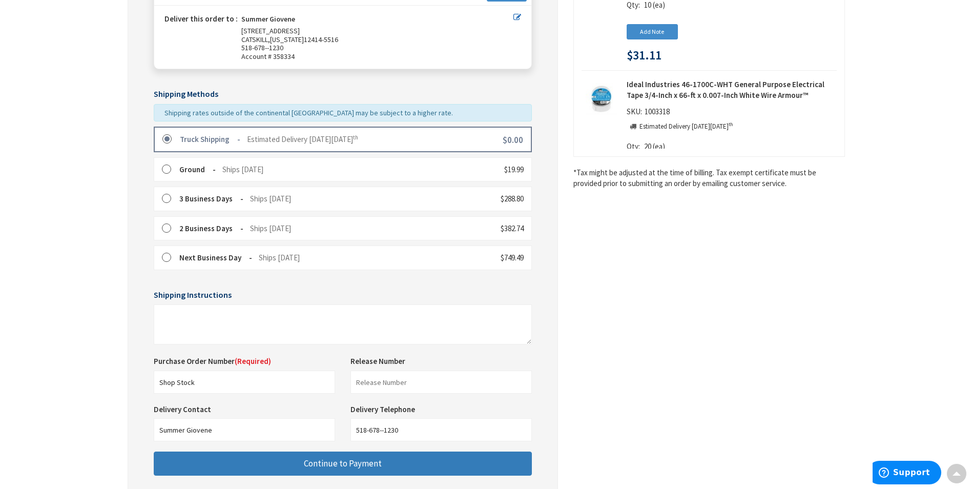
click at [277, 457] on button "Continue to Payment" at bounding box center [343, 463] width 378 height 24
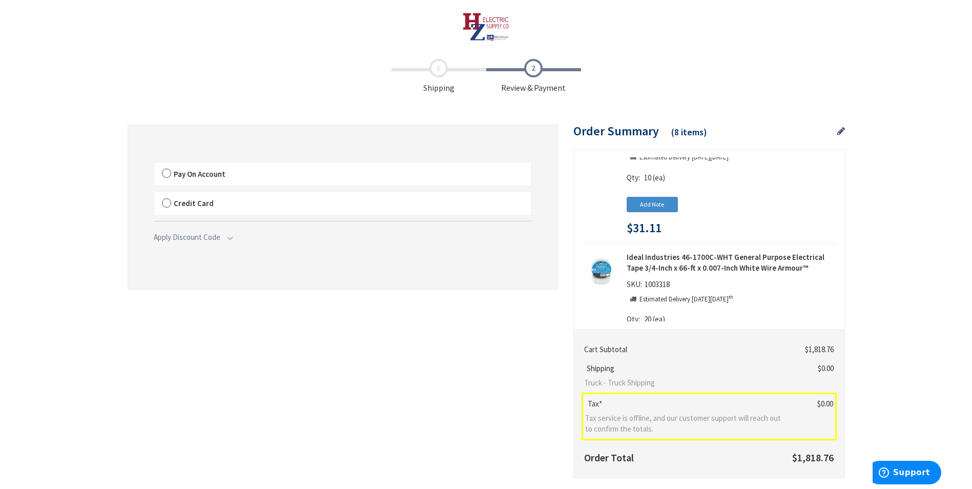
click at [317, 172] on label "Pay On Account" at bounding box center [342, 174] width 377 height 24
click at [292, 166] on label "Pay On Account" at bounding box center [342, 174] width 377 height 24
click at [154, 164] on input "Pay On Account" at bounding box center [154, 164] width 0 height 0
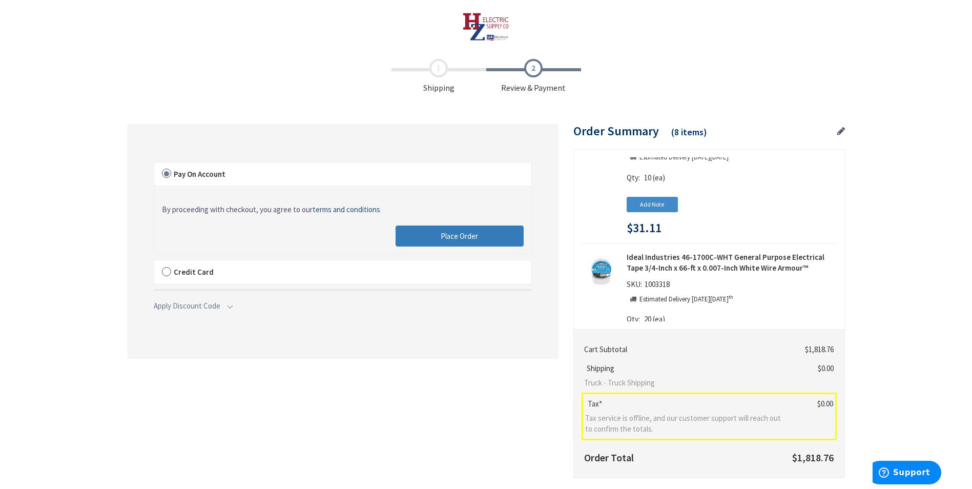
click at [447, 231] on span "Place Order" at bounding box center [459, 236] width 37 height 10
